Goal: Use online tool/utility: Use online tool/utility

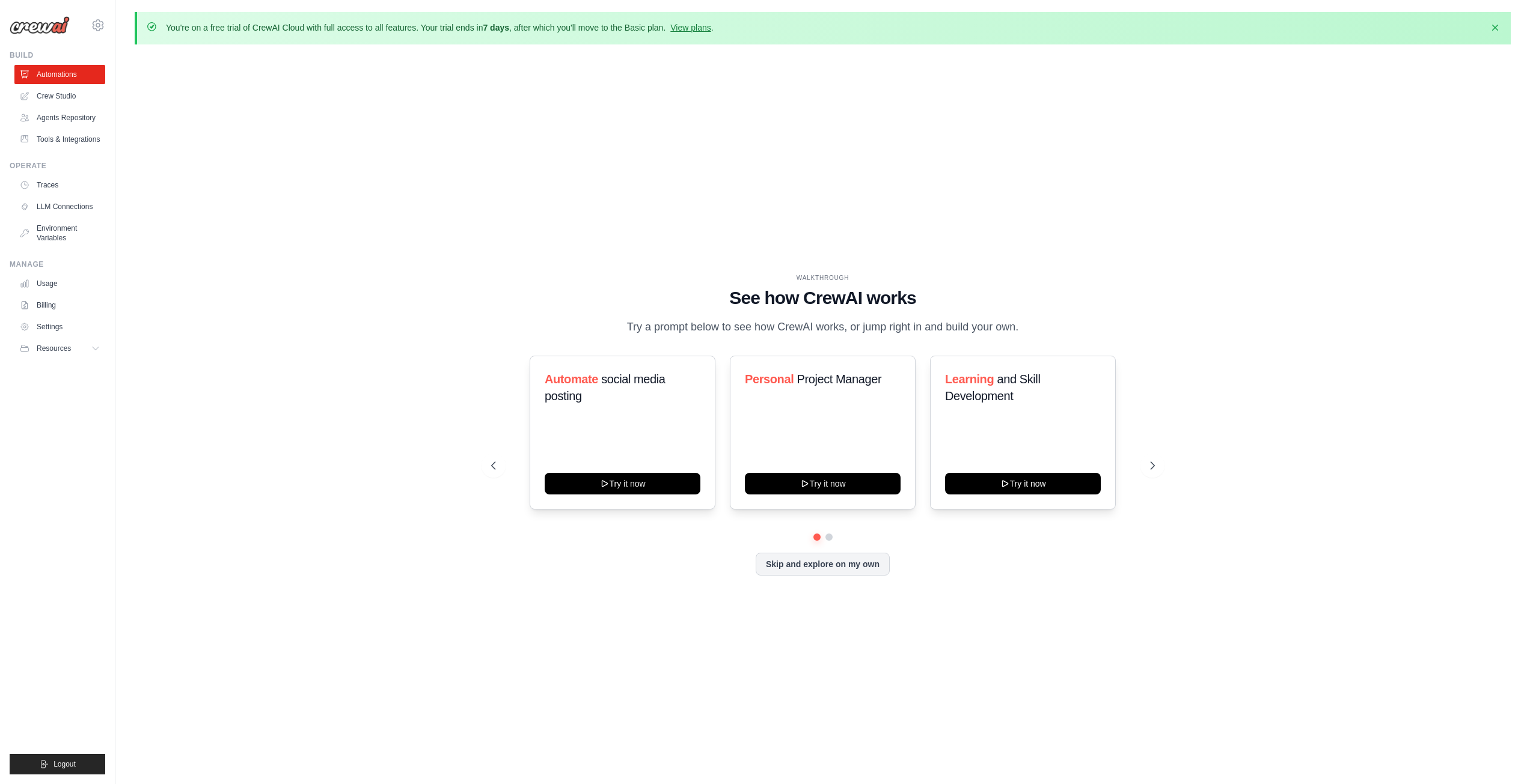
click at [320, 168] on div "WALKTHROUGH See how [PERSON_NAME] works Try a prompt below to see how [PERSON_N…" at bounding box center [822, 434] width 1376 height 760
click at [39, 92] on link "Crew Studio" at bounding box center [61, 96] width 91 height 19
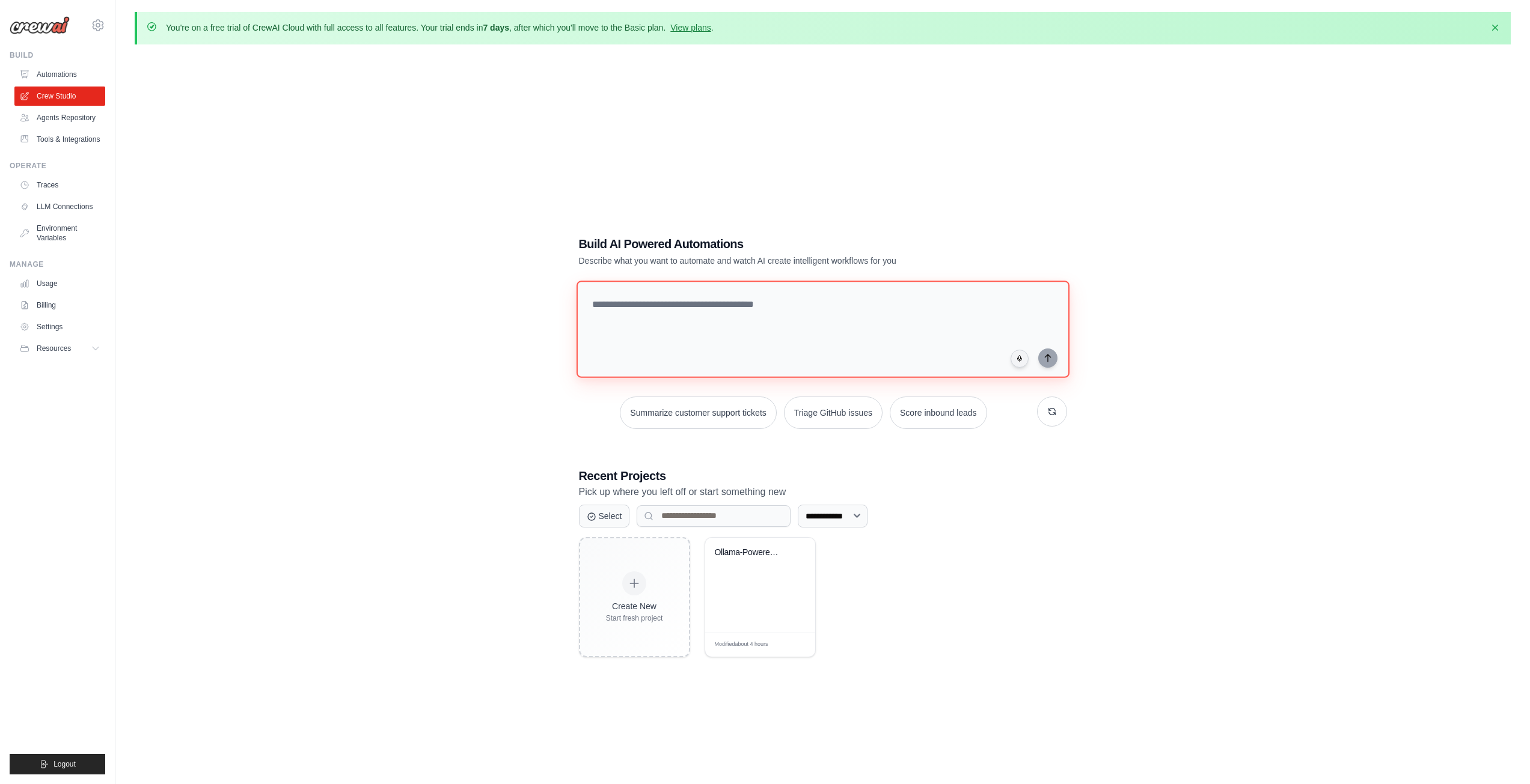
click at [657, 304] on textarea at bounding box center [822, 329] width 493 height 97
click at [808, 267] on div "**********" at bounding box center [823, 446] width 517 height 460
click at [782, 478] on h3 "Recent Projects" at bounding box center [823, 476] width 488 height 17
click at [639, 674] on div "**********" at bounding box center [823, 446] width 517 height 460
click at [935, 613] on div "Create New Start fresh project Ollama-Powered Learning Management ... Modified …" at bounding box center [823, 597] width 488 height 120
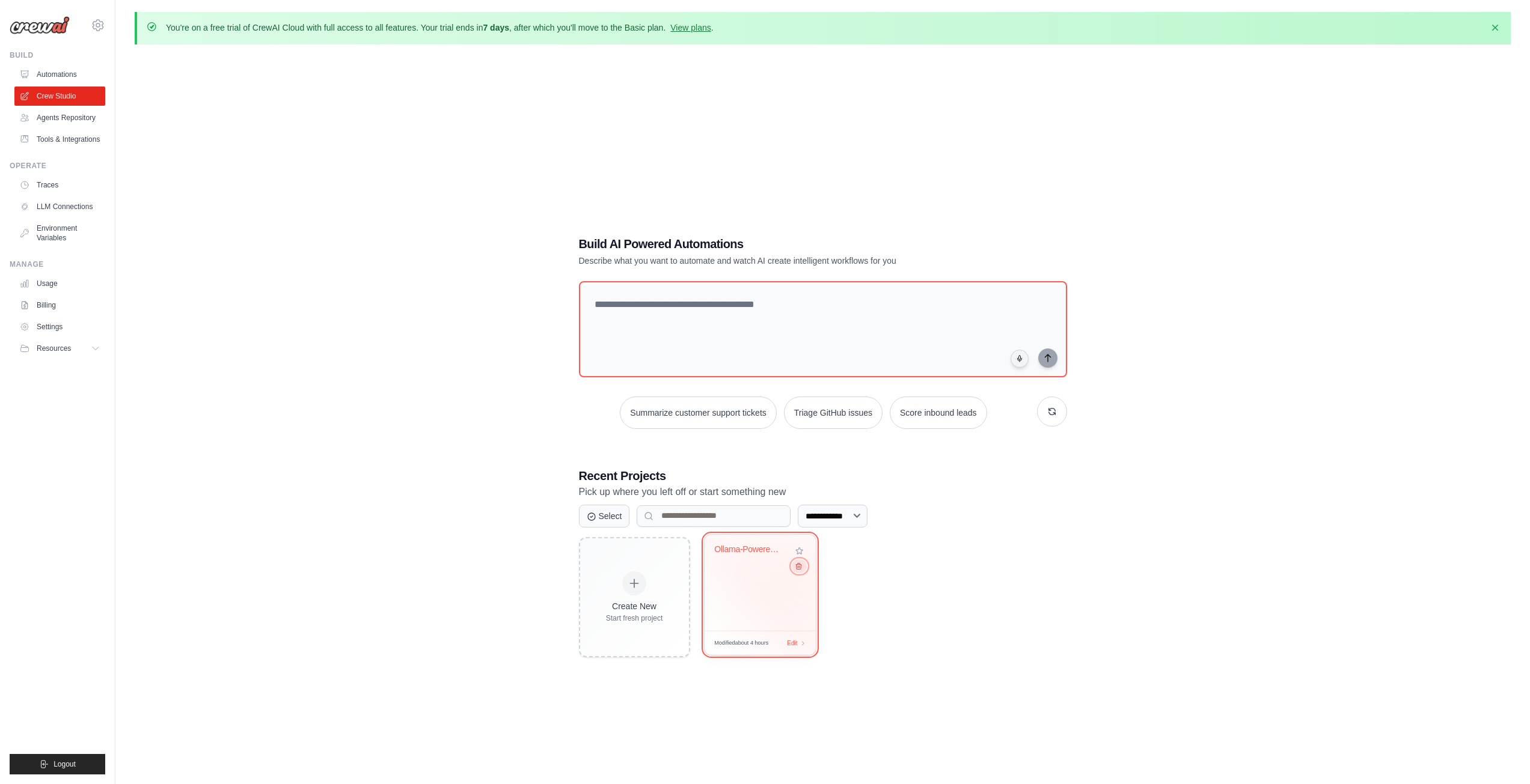
click at [798, 570] on icon at bounding box center [798, 566] width 8 height 8
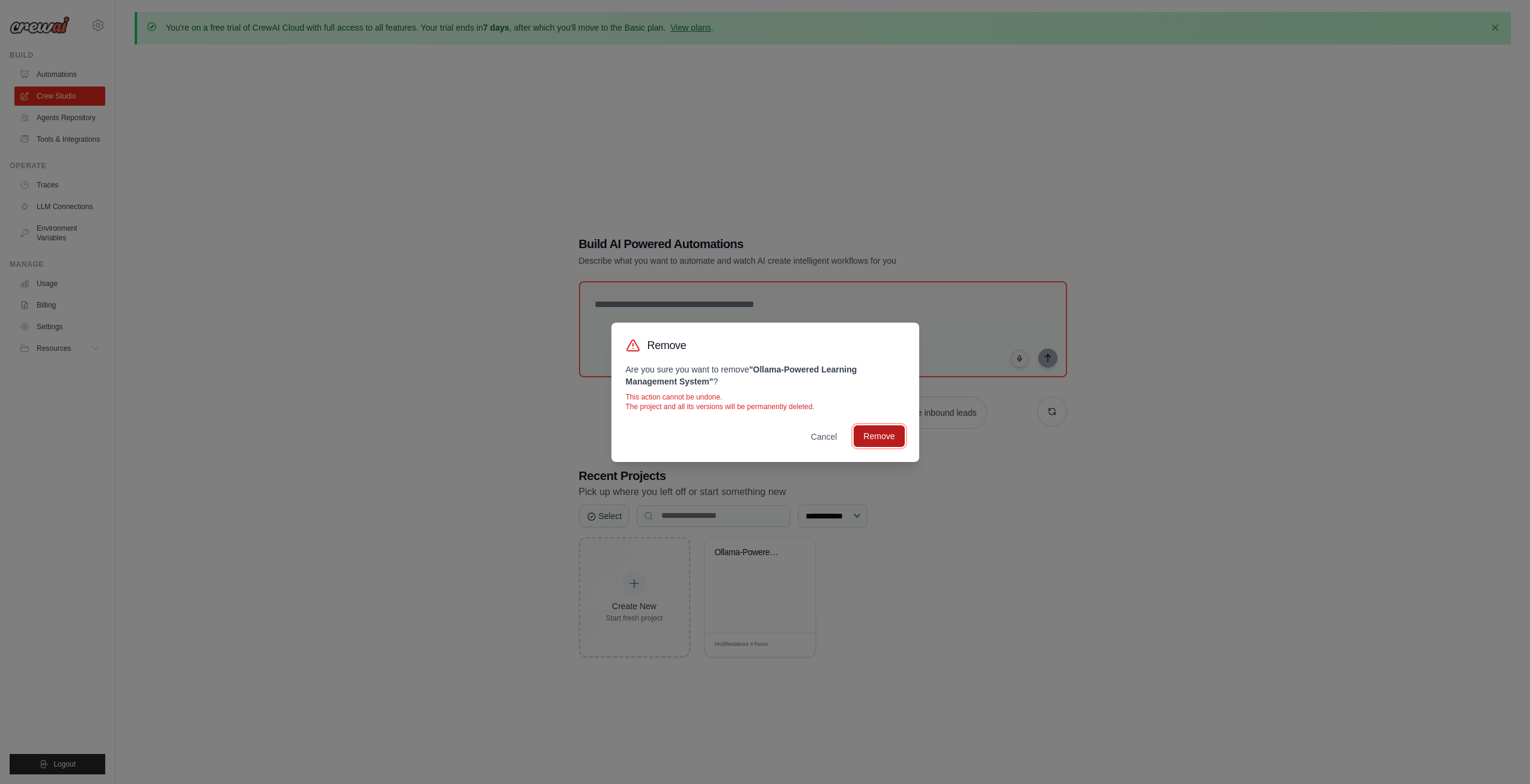
click at [874, 437] on button "Remove" at bounding box center [879, 436] width 50 height 22
click at [1290, 288] on div "Remove Are you sure you want to remove " Ollama-Powered Learning Management Sys…" at bounding box center [765, 392] width 1530 height 784
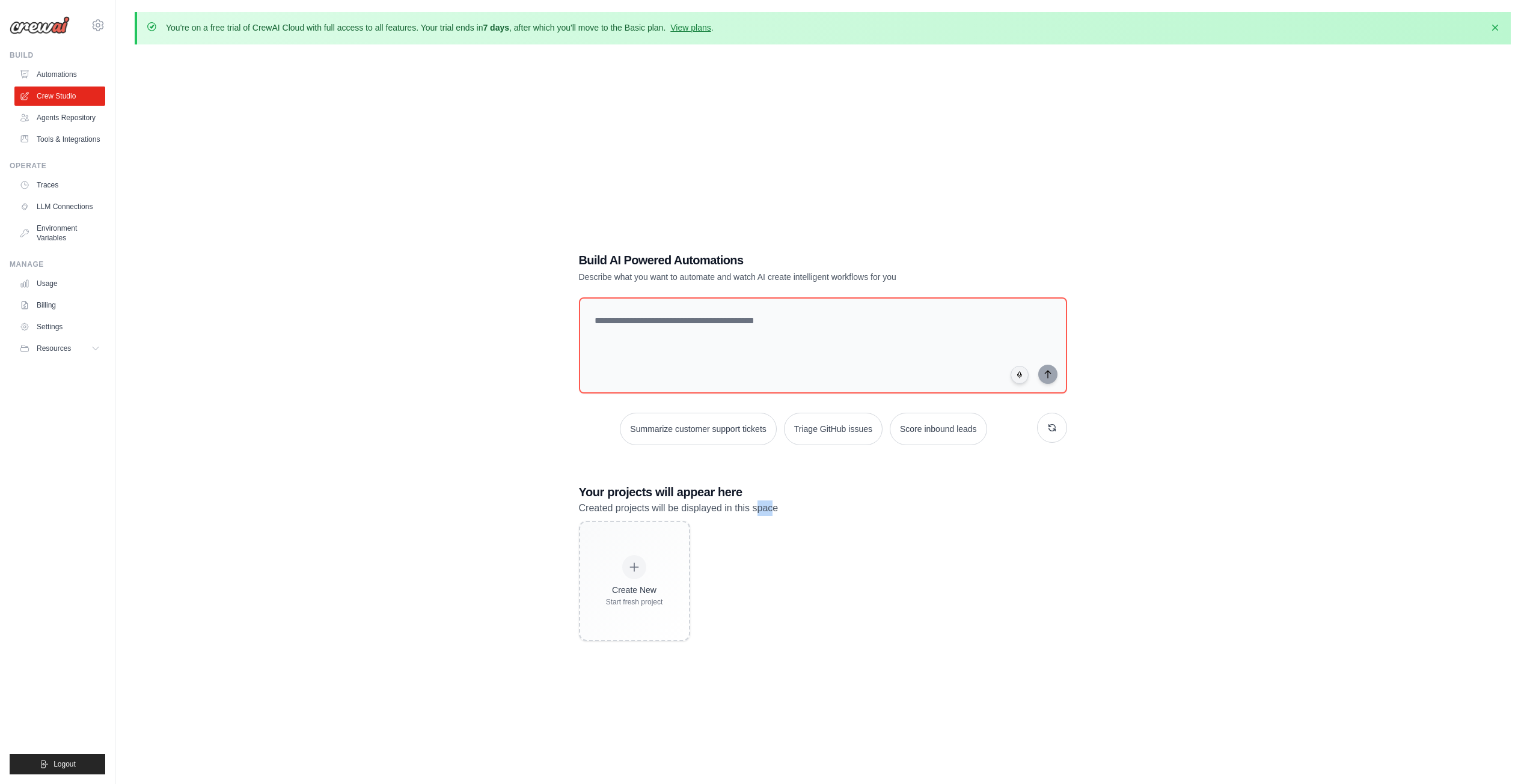
click at [773, 501] on p "Created projects will be displayed in this space" at bounding box center [823, 509] width 488 height 16
click at [774, 501] on p "Created projects will be displayed in this space" at bounding box center [823, 509] width 488 height 16
